Goal: Task Accomplishment & Management: Use online tool/utility

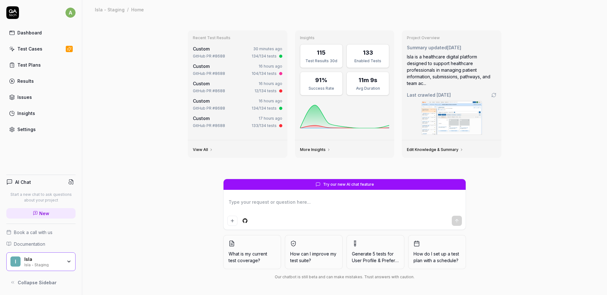
click at [242, 53] on div "GitHub PR #8688 134/134 tests" at bounding box center [237, 56] width 89 height 6
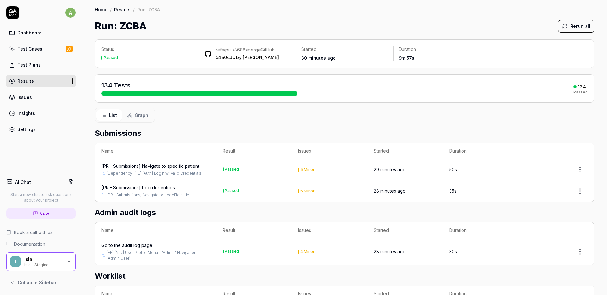
click at [40, 53] on link "Test Cases" at bounding box center [40, 49] width 69 height 12
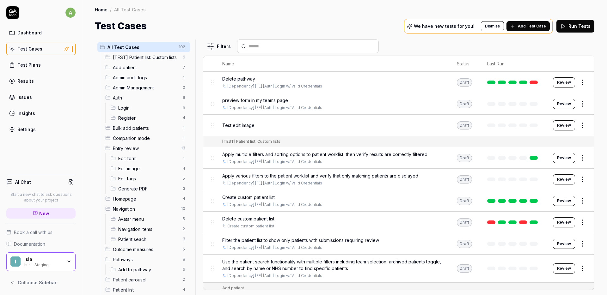
click at [198, 97] on div at bounding box center [198, 168] width 8 height 256
click at [202, 97] on div at bounding box center [198, 168] width 8 height 256
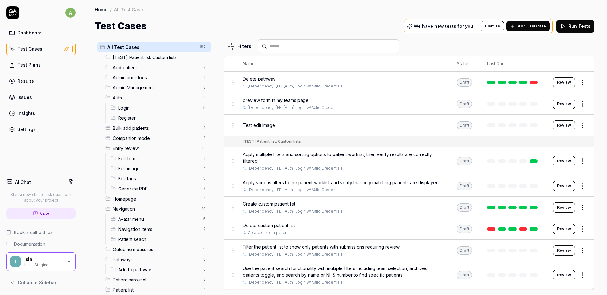
click at [213, 98] on div "All Test Cases 192 [TEST] Patient list: Custom lists 6 Add patient 7 Admin audi…" at bounding box center [344, 168] width 499 height 256
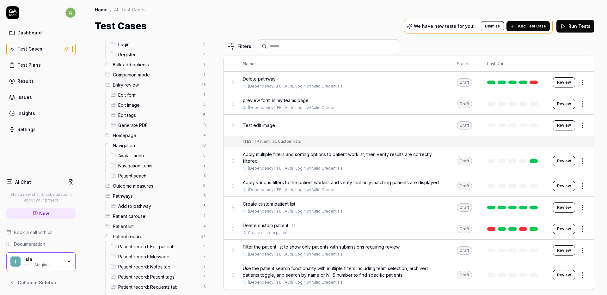
scroll to position [65, 0]
click at [169, 82] on span "Entry review" at bounding box center [155, 83] width 85 height 7
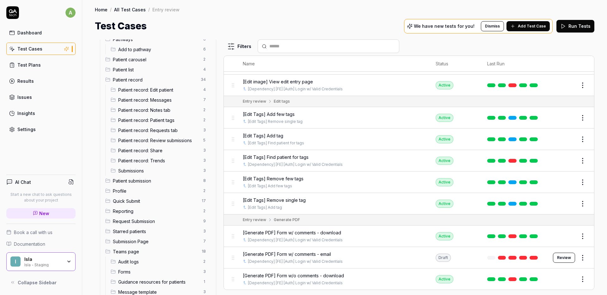
scroll to position [222, 0]
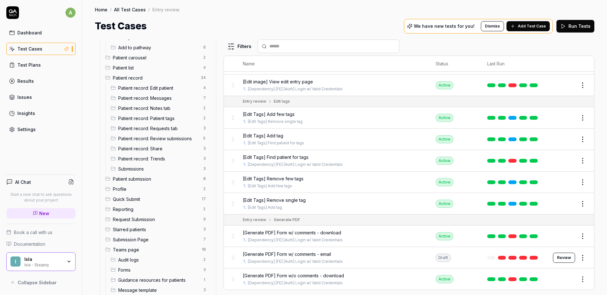
click at [153, 166] on span "Submissions" at bounding box center [158, 169] width 81 height 7
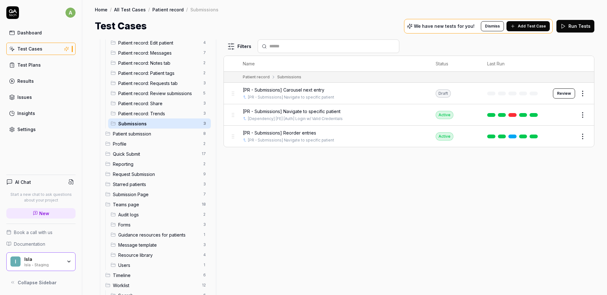
scroll to position [280, 0]
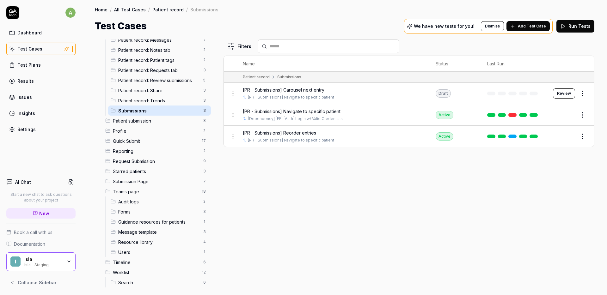
click at [170, 122] on span "Patient submission" at bounding box center [156, 121] width 87 height 7
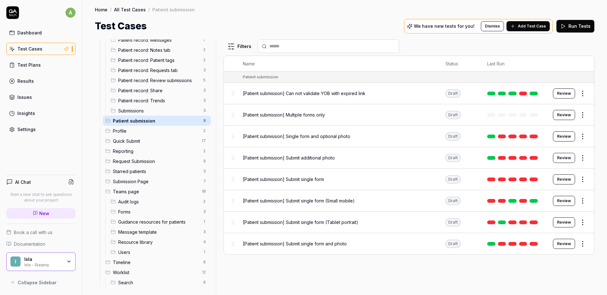
click at [566, 181] on button "Review" at bounding box center [564, 179] width 22 height 10
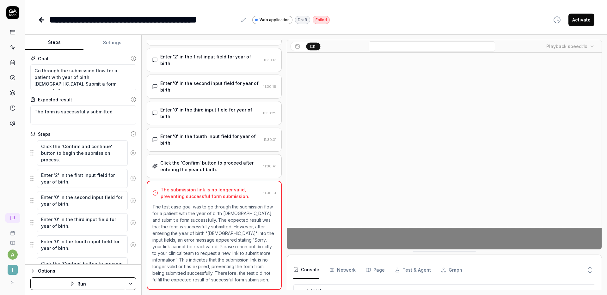
scroll to position [44, 0]
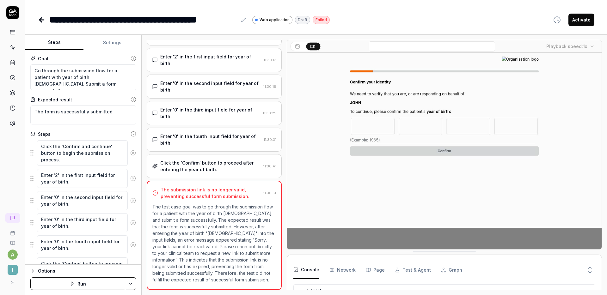
type textarea "*"
click at [40, 19] on icon at bounding box center [42, 20] width 8 height 8
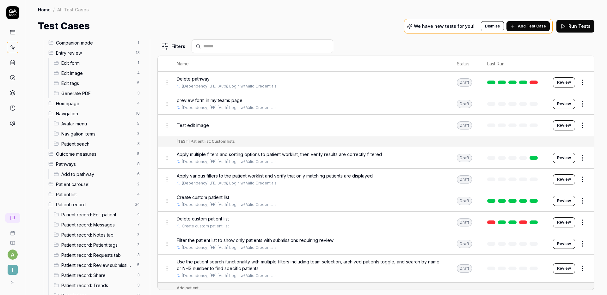
scroll to position [283, 0]
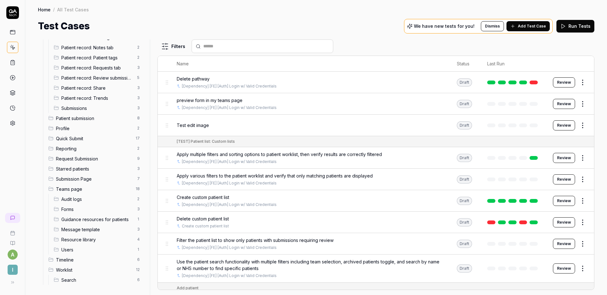
click at [87, 119] on span "Patient submission" at bounding box center [94, 118] width 77 height 7
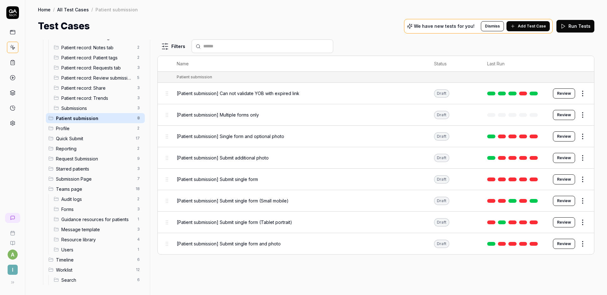
click at [520, 266] on div "Filters Name Status Last Run Patient submission [Patient submission] Can not va…" at bounding box center [375, 168] width 437 height 256
click at [369, 157] on div "[Patient submission] Submit additional photo" at bounding box center [299, 158] width 245 height 7
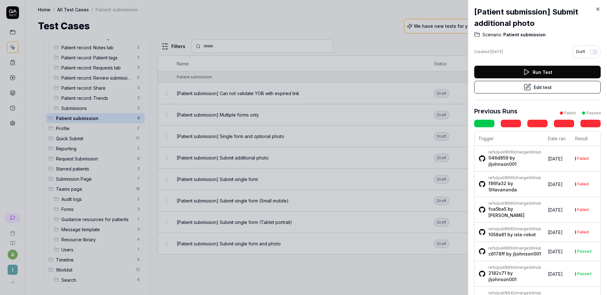
click at [384, 34] on div at bounding box center [303, 147] width 607 height 295
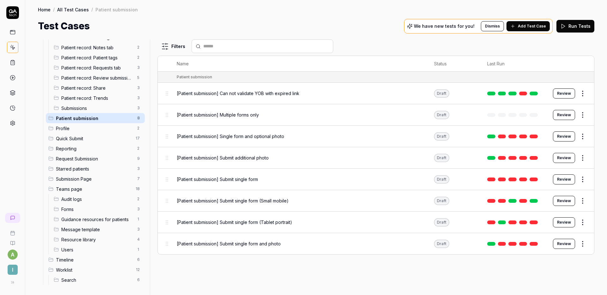
click at [421, 136] on div "[Patient submission] Single form and optional photo" at bounding box center [299, 136] width 245 height 7
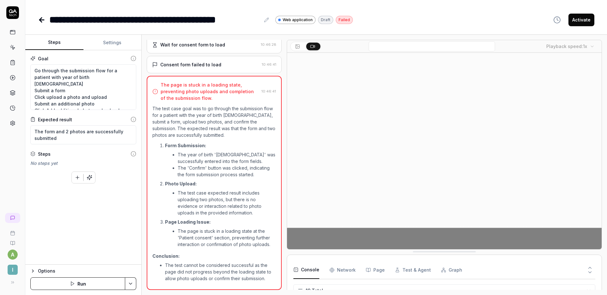
scroll to position [286, 0]
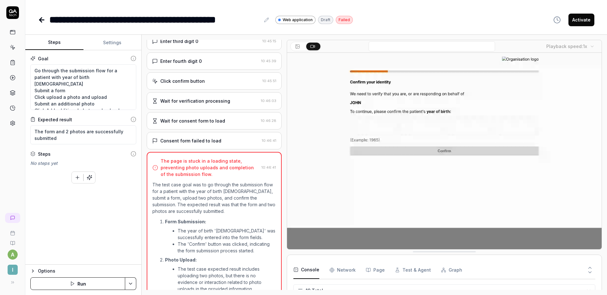
click at [217, 141] on div "Consent form failed to load" at bounding box center [190, 141] width 61 height 7
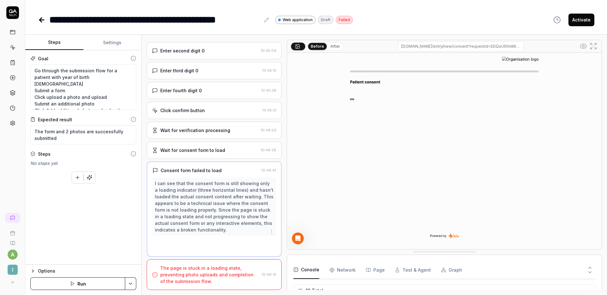
scroll to position [34, 0]
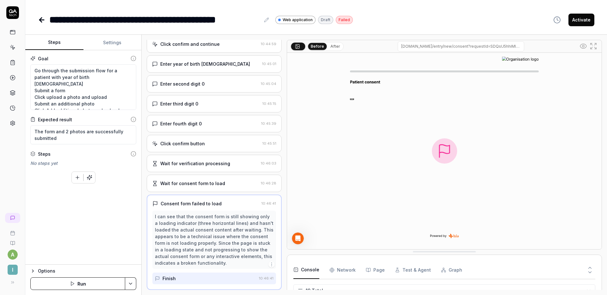
click at [216, 165] on div "Wait for verification processing" at bounding box center [195, 163] width 70 height 7
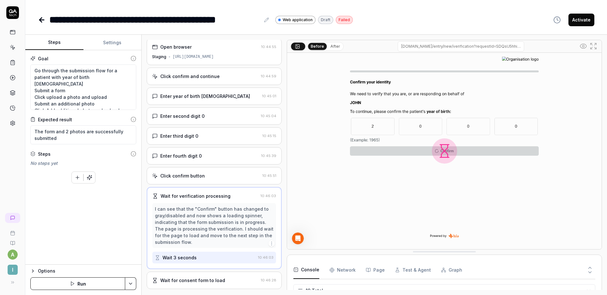
scroll to position [0, 0]
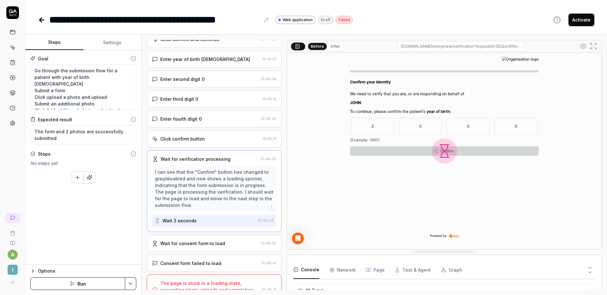
click at [213, 236] on div "Wait for consent form to load 10:46:28" at bounding box center [214, 243] width 135 height 17
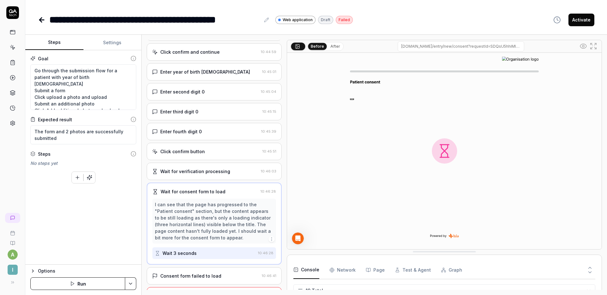
scroll to position [54, 0]
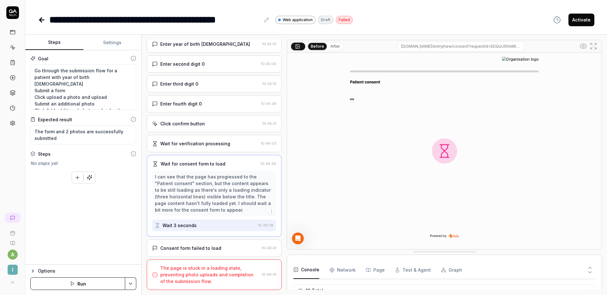
click at [213, 252] on div "Consent form failed to load 10:46:41" at bounding box center [214, 248] width 135 height 17
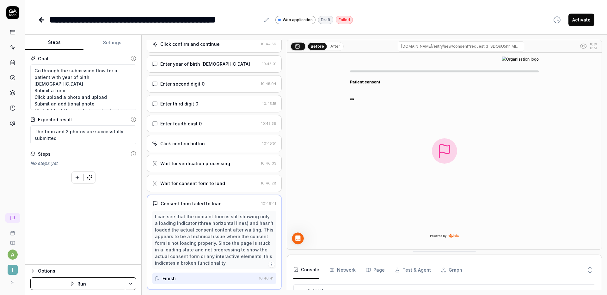
scroll to position [67, 0]
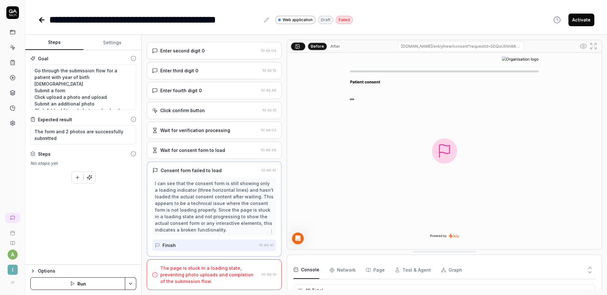
type textarea "*"
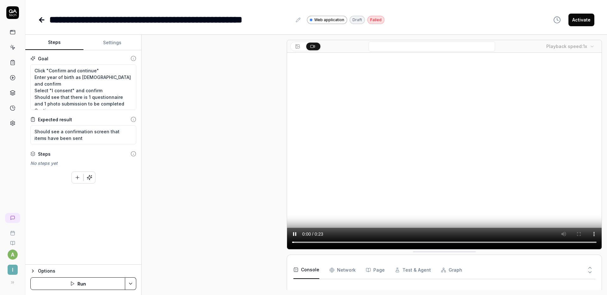
scroll to position [103, 0]
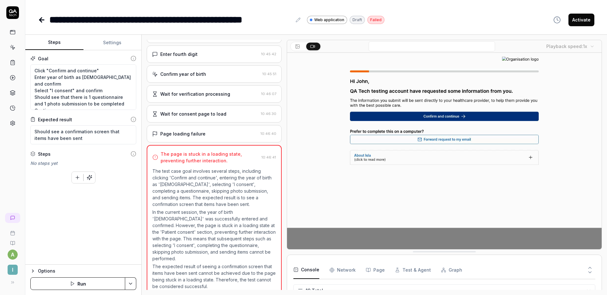
type textarea "*"
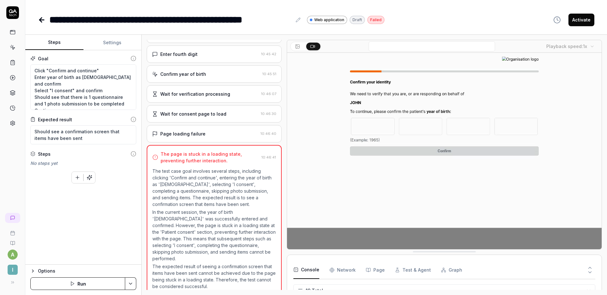
scroll to position [286, 0]
click at [40, 21] on icon at bounding box center [41, 20] width 2 height 4
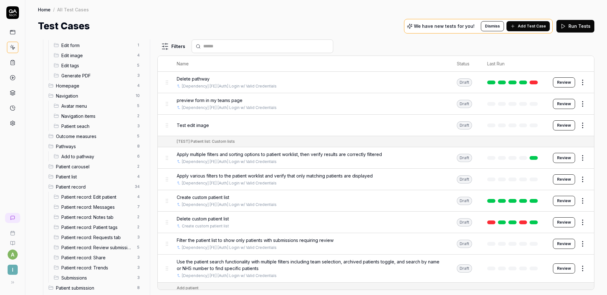
scroll to position [132, 0]
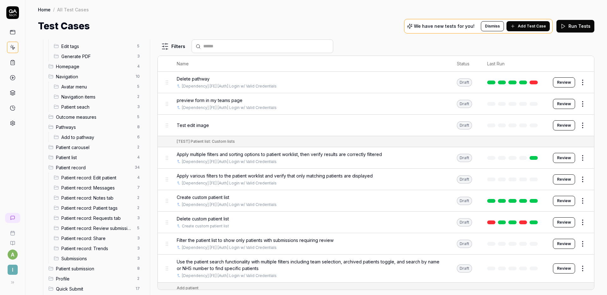
click at [92, 257] on span "Submissions" at bounding box center [97, 258] width 72 height 7
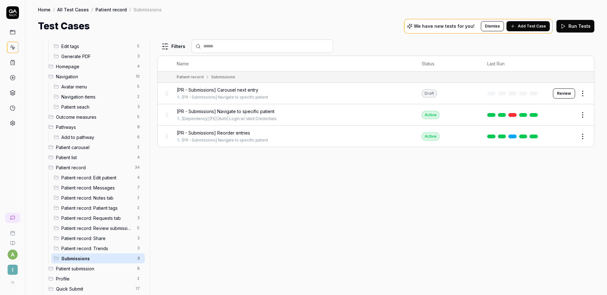
click at [88, 268] on span "Patient submission" at bounding box center [94, 269] width 77 height 7
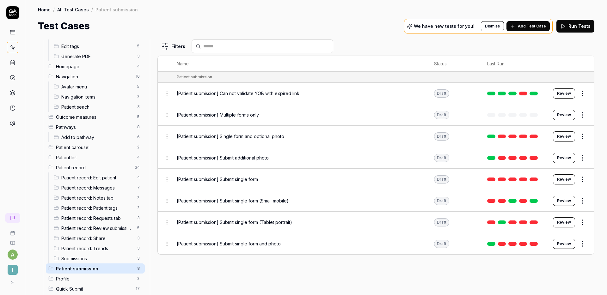
click at [386, 130] on div "[Patient submission] Single form and optional photo" at bounding box center [299, 137] width 245 height 14
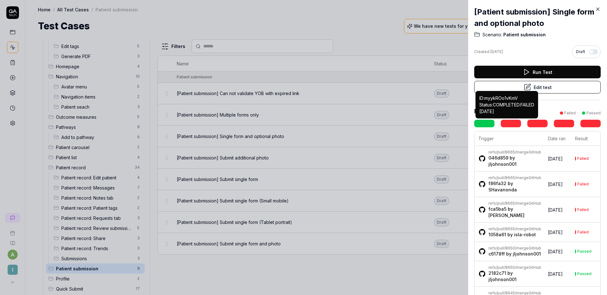
click at [508, 123] on link at bounding box center [511, 124] width 20 height 8
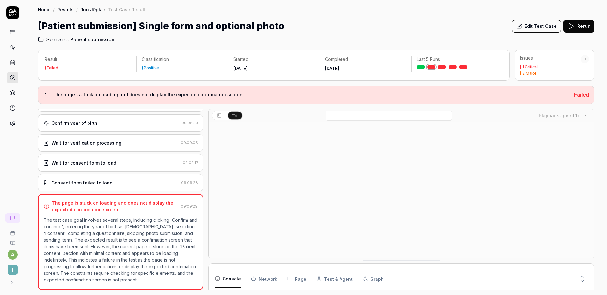
scroll to position [325, 0]
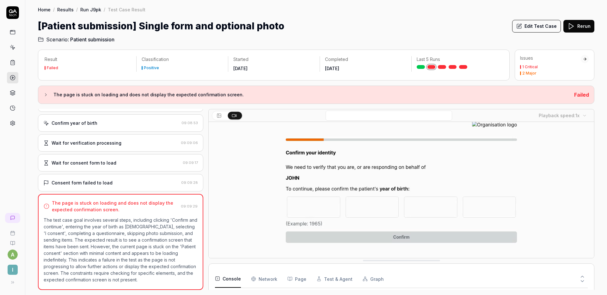
click at [114, 179] on div "Consent form failed to load 09:09:28" at bounding box center [120, 182] width 165 height 17
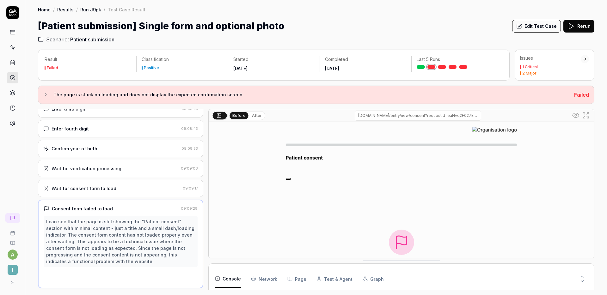
scroll to position [96, 0]
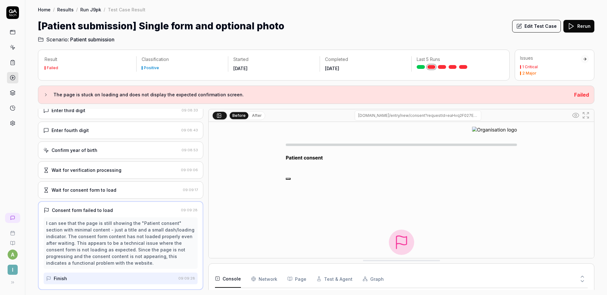
click at [450, 22] on div "[Patient submission] Single form and optional photo Edit Test Case Rerun" at bounding box center [316, 26] width 556 height 14
click at [354, 16] on div "Home / Results / Run J9pk / Test Case Result Home / Results / Run J9pk / Test C…" at bounding box center [316, 21] width 582 height 43
click at [10, 47] on icon at bounding box center [13, 48] width 6 height 6
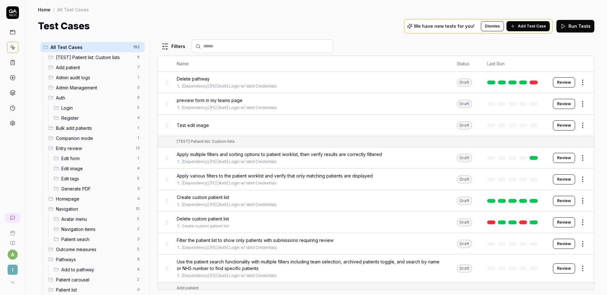
click at [437, 26] on p "We have new tests for you!" at bounding box center [444, 26] width 61 height 4
click at [537, 27] on span "Add Test Case" at bounding box center [532, 26] width 28 height 6
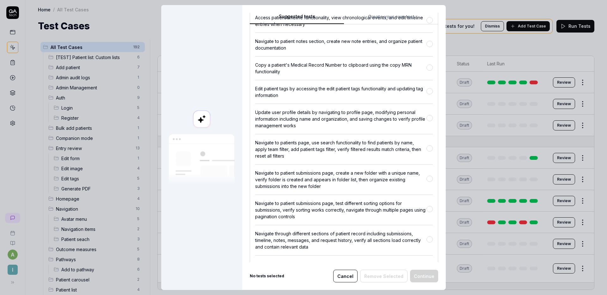
scroll to position [9844, 0]
